Goal: Information Seeking & Learning: Check status

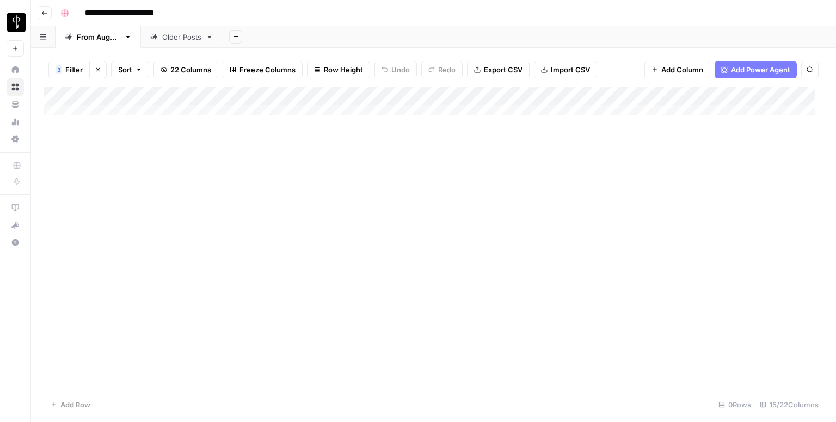
click at [77, 70] on span "Filter" at bounding box center [73, 69] width 17 height 11
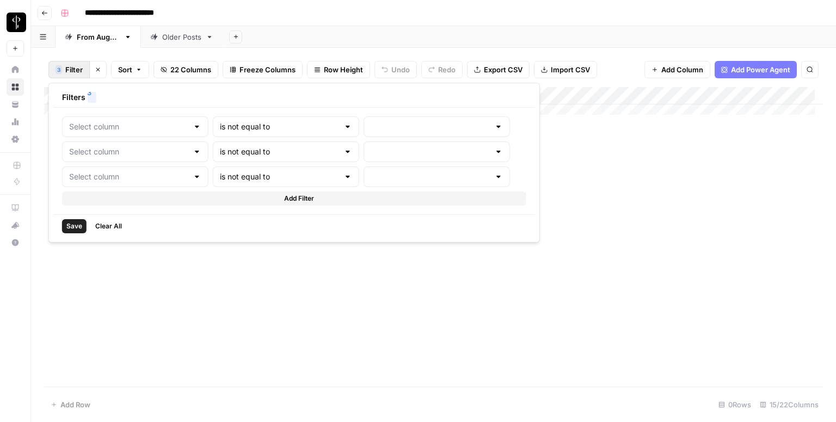
type input "Status"
type input "Posted"
type input "Status"
type input "Needs to Post"
type input "Status"
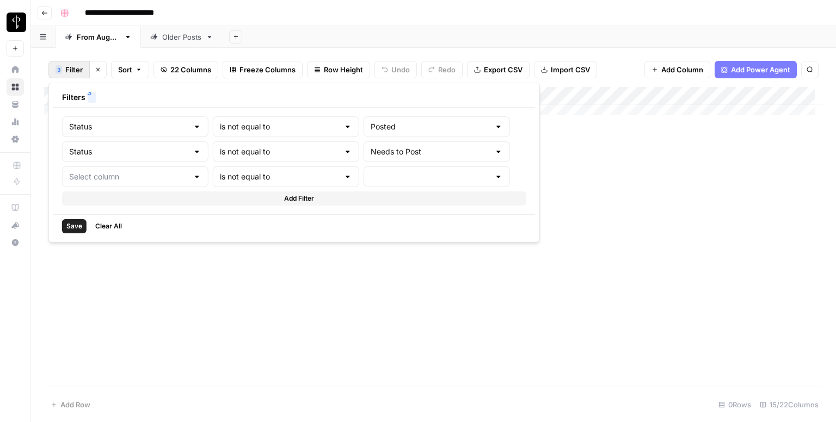
type input "Do Not Post"
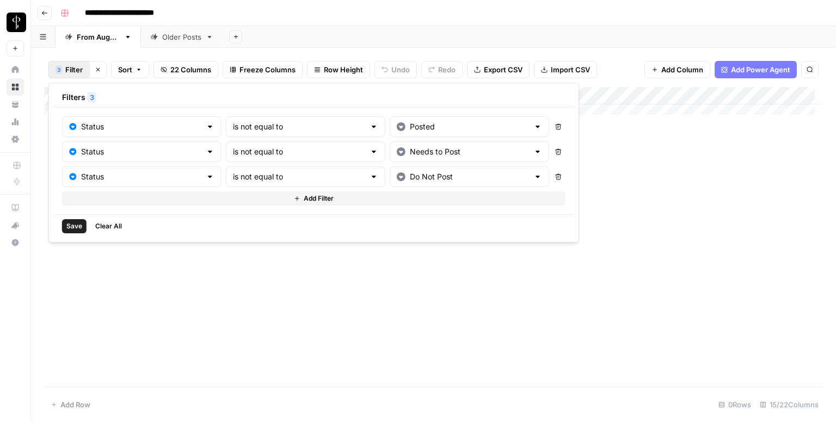
click at [76, 227] on span "Save" at bounding box center [74, 227] width 16 height 10
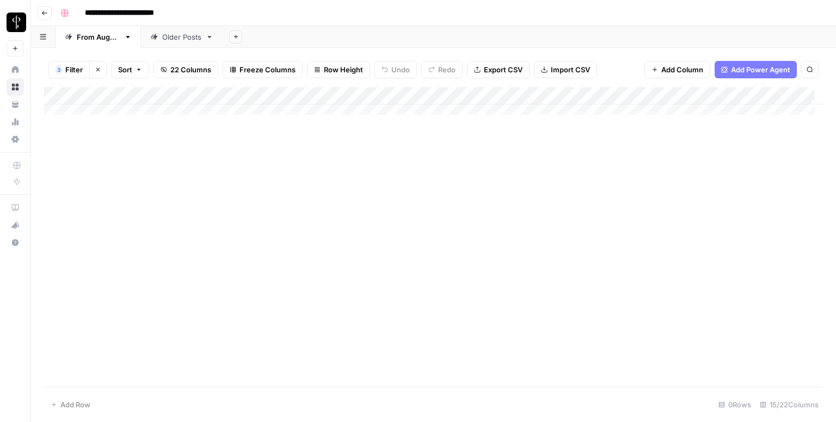
click at [109, 46] on link "From [DATE]" at bounding box center [98, 37] width 85 height 22
click at [186, 42] on link "Older Posts" at bounding box center [182, 37] width 82 height 22
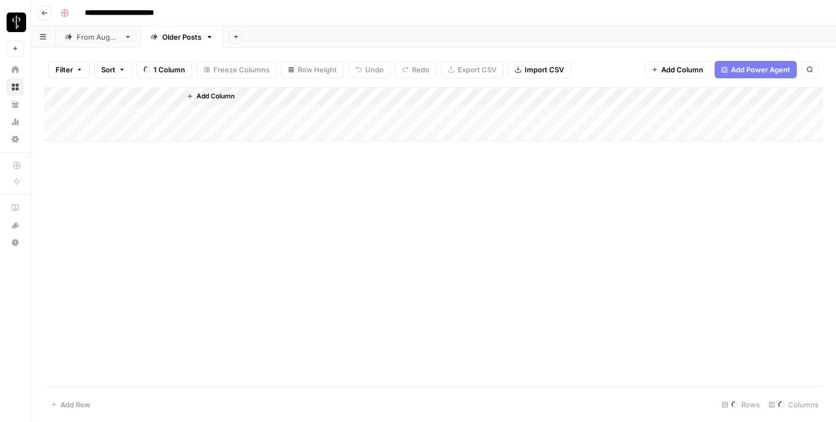
click at [113, 39] on div "From [DATE]" at bounding box center [98, 37] width 43 height 11
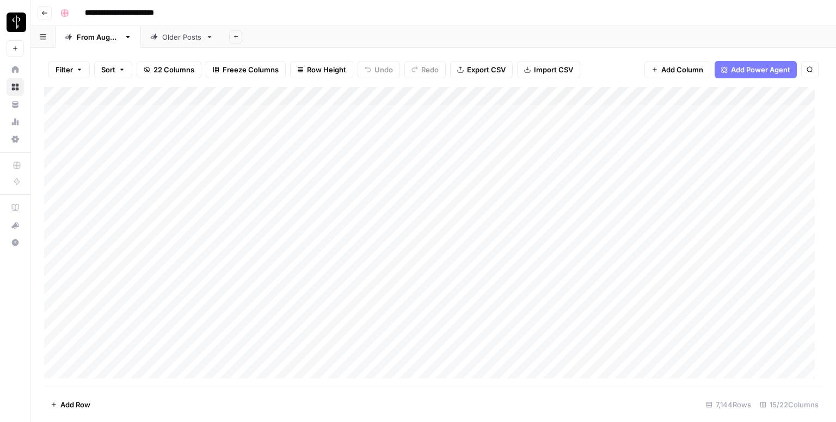
click at [59, 62] on button "Filter" at bounding box center [68, 69] width 41 height 17
click at [106, 129] on input "text" at bounding box center [128, 126] width 119 height 11
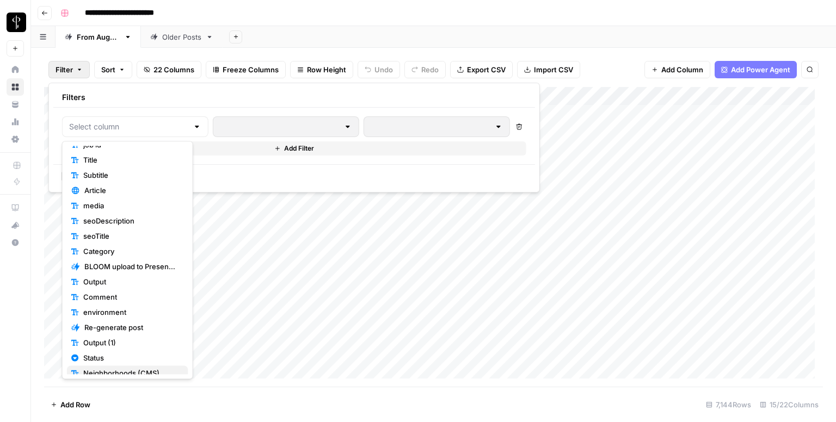
scroll to position [76, 0]
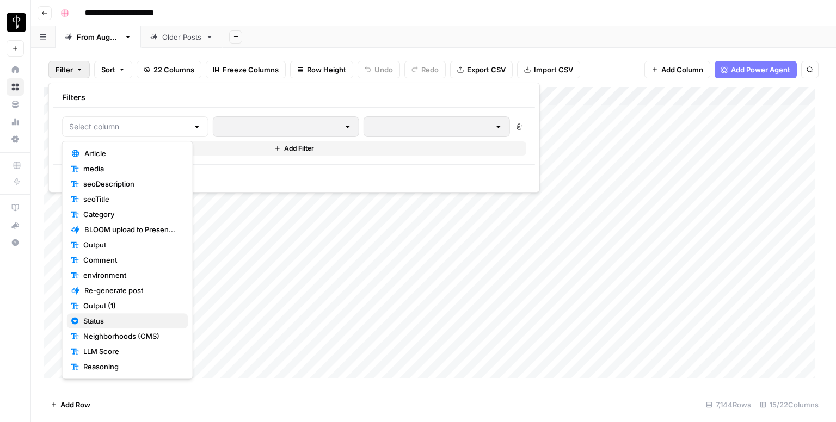
click at [114, 319] on span "Status" at bounding box center [131, 321] width 96 height 11
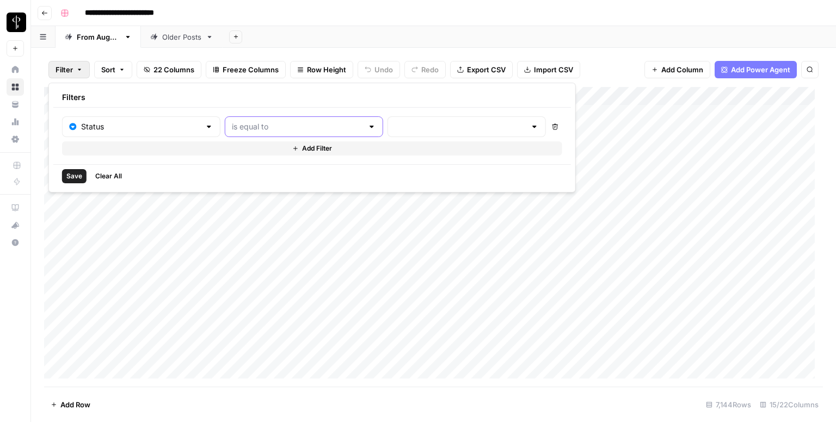
click at [254, 125] on input "text" at bounding box center [297, 126] width 131 height 11
click at [257, 170] on span "is not equal to" at bounding box center [278, 168] width 120 height 11
type input "is not equal to"
click at [389, 134] on div at bounding box center [467, 127] width 158 height 21
click at [388, 156] on span "Posted" at bounding box center [432, 153] width 107 height 11
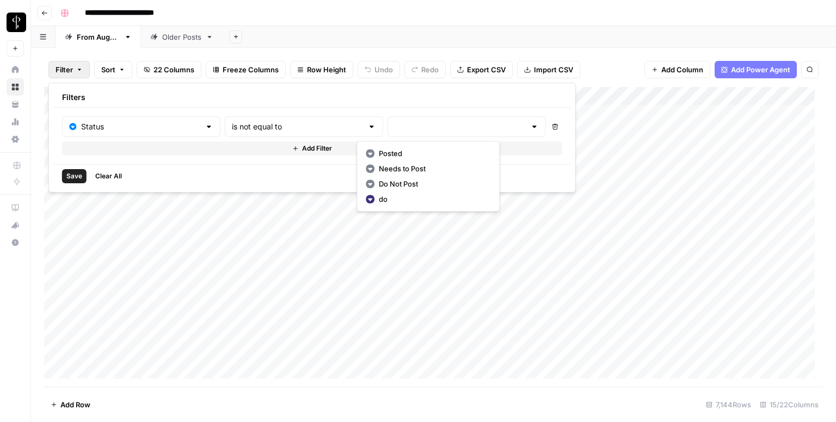
type input "Posted"
click at [331, 142] on button "Add Filter" at bounding box center [314, 149] width 504 height 14
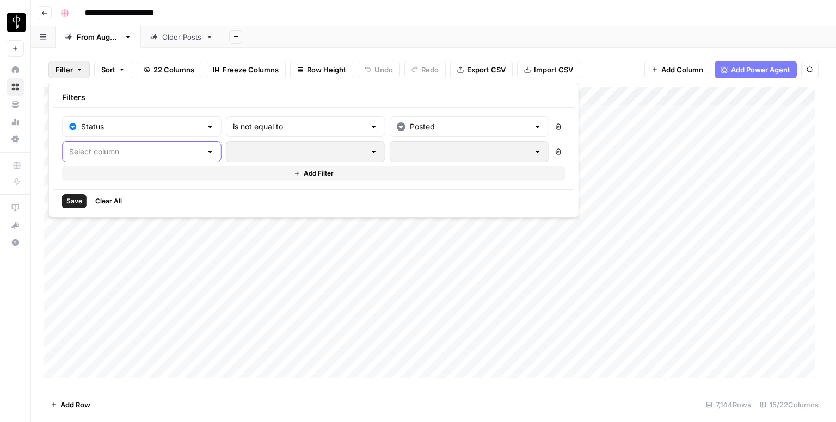
click at [119, 147] on input "text" at bounding box center [135, 151] width 132 height 11
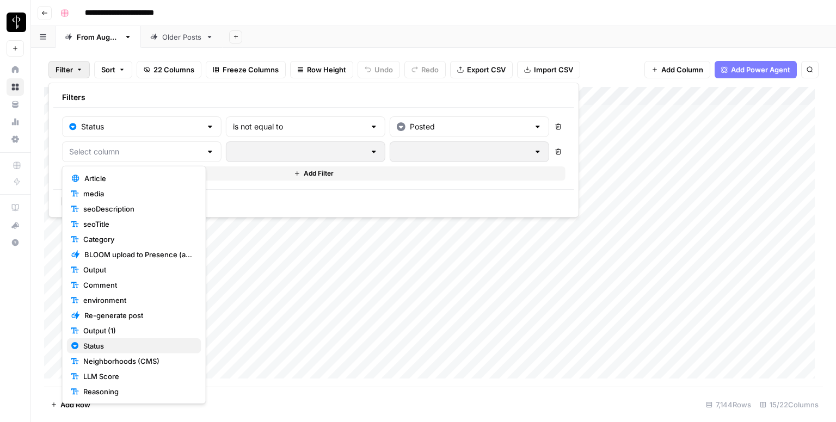
click at [109, 351] on span "Status" at bounding box center [137, 346] width 109 height 11
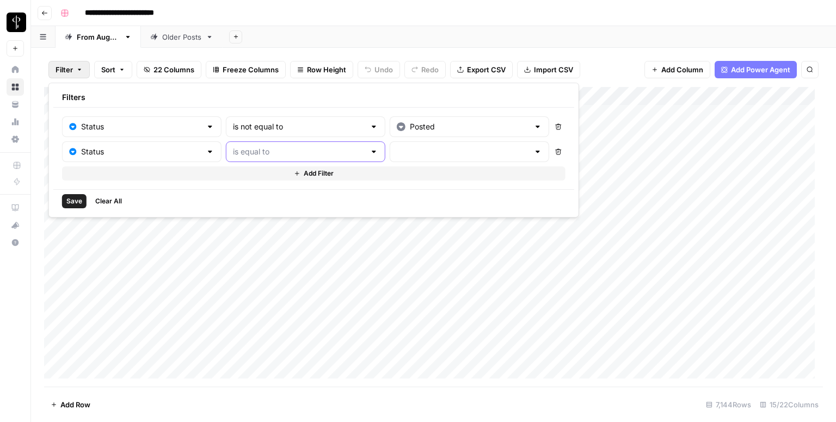
click at [265, 149] on input "text" at bounding box center [299, 151] width 132 height 11
drag, startPoint x: 262, startPoint y: 197, endPoint x: 268, endPoint y: 194, distance: 5.9
click at [262, 196] on span "is not equal to" at bounding box center [279, 193] width 121 height 11
type input "is not equal to"
click at [402, 151] on input "text" at bounding box center [463, 151] width 132 height 11
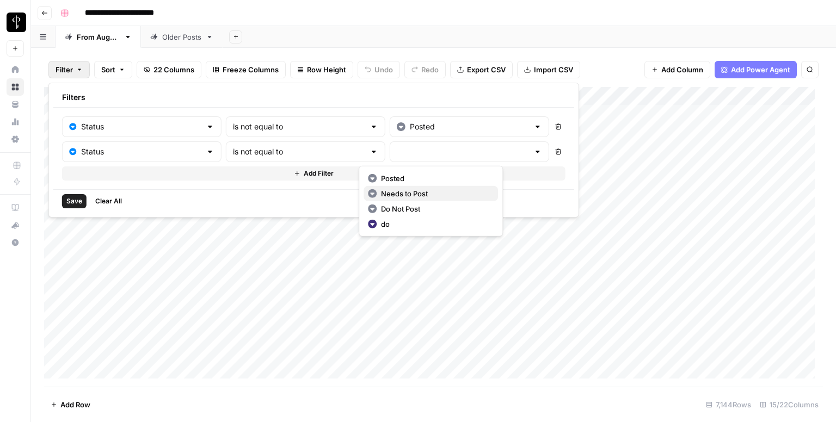
click at [396, 197] on span "Needs to Post" at bounding box center [435, 193] width 108 height 11
type input "Needs to Post"
click at [247, 170] on button "Add Filter" at bounding box center [314, 174] width 504 height 14
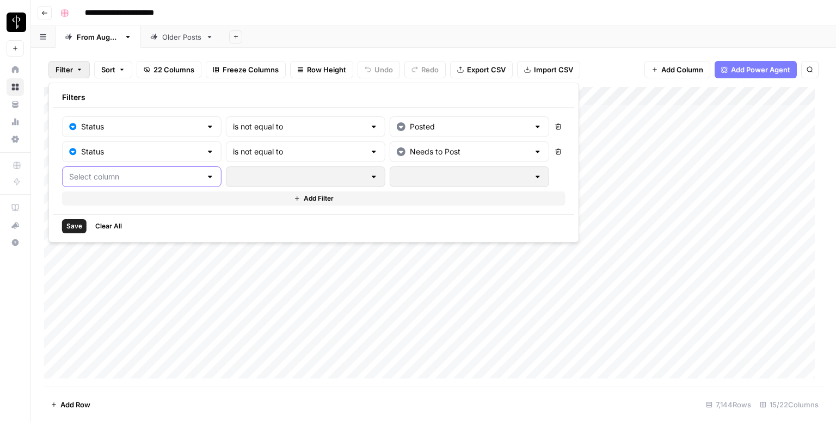
click at [90, 173] on input "text" at bounding box center [135, 177] width 132 height 11
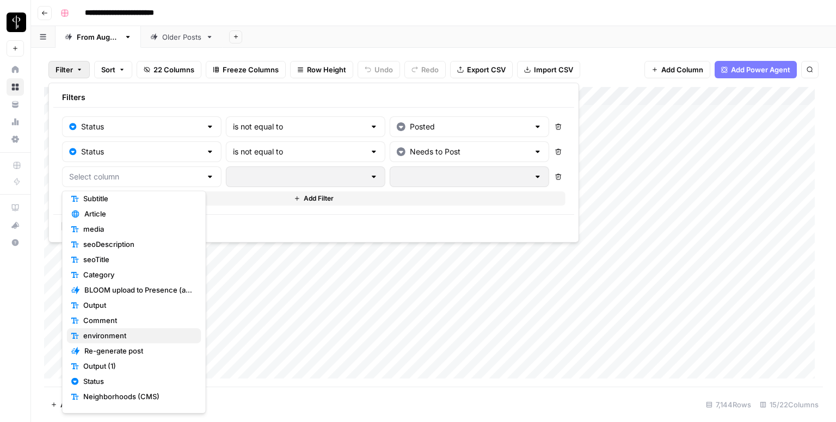
scroll to position [91, 0]
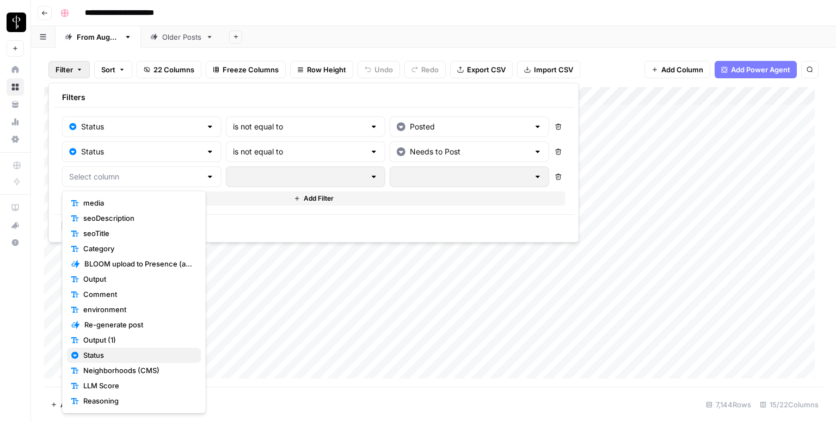
click at [108, 351] on span "Status" at bounding box center [137, 355] width 109 height 11
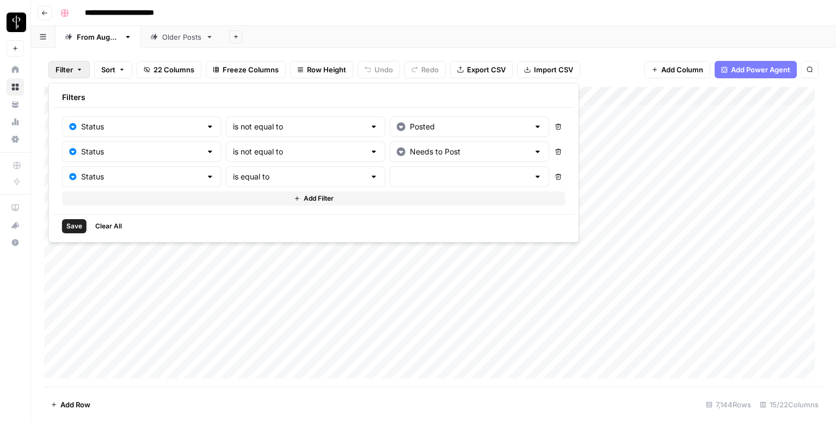
click at [283, 169] on div "is equal to" at bounding box center [306, 177] width 160 height 21
click at [273, 219] on span "is not equal to" at bounding box center [279, 218] width 121 height 11
type input "is not equal to"
click at [428, 176] on input "text" at bounding box center [463, 177] width 132 height 11
click at [399, 238] on span "Do Not Post" at bounding box center [435, 233] width 108 height 11
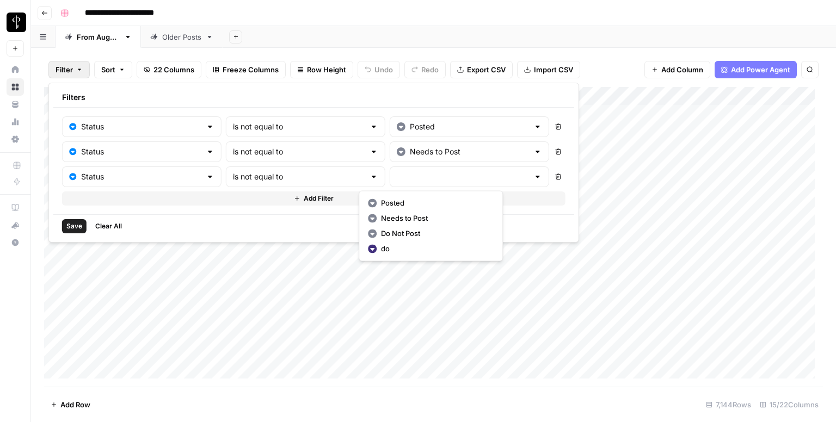
type input "Do Not Post"
